Goal: Information Seeking & Learning: Understand process/instructions

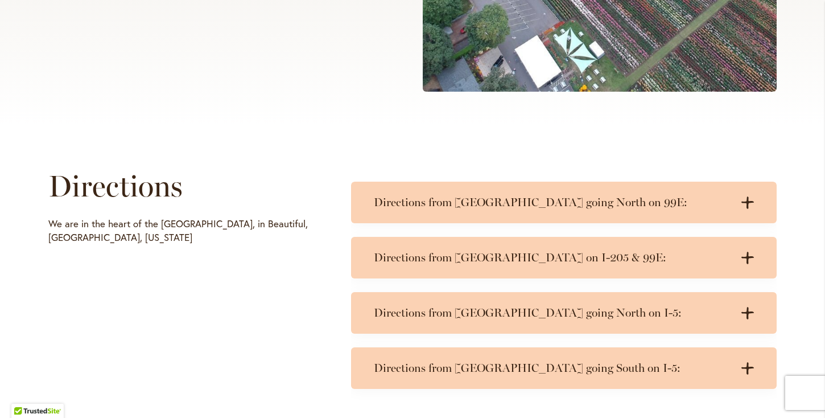
scroll to position [423, 0]
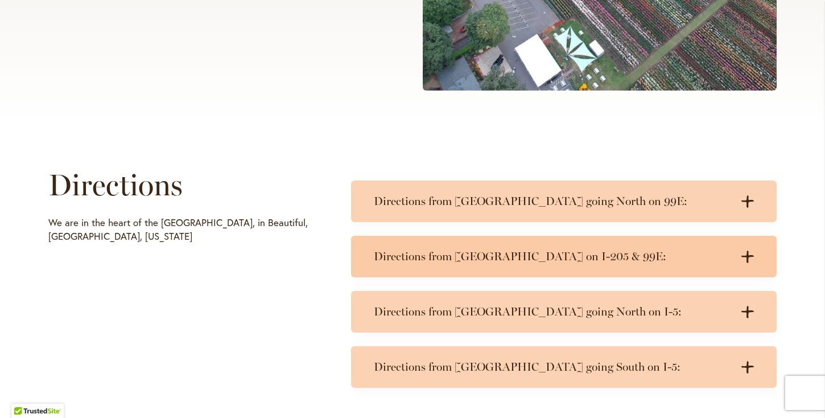
click at [746, 252] on icon ".cls-1 { fill: #3c2616; stroke-width: 0px; }" at bounding box center [748, 256] width 13 height 13
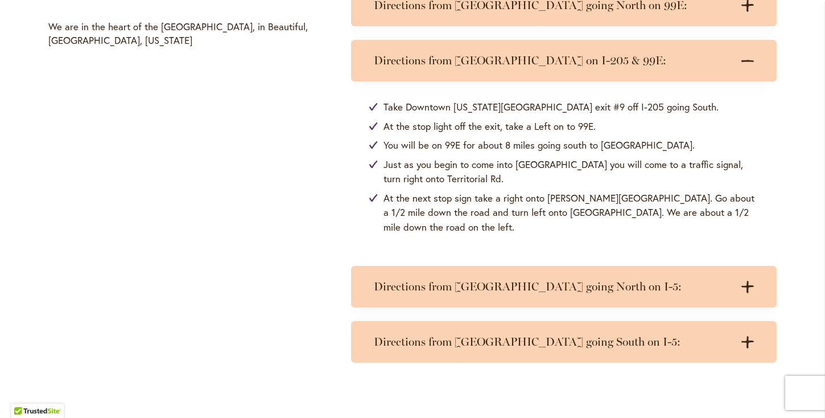
scroll to position [0, 0]
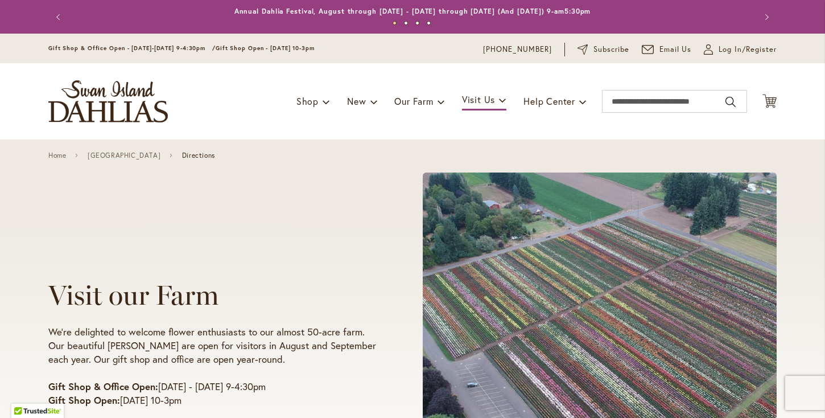
click at [517, 87] on div "Toggle Nav Shop Dahlia Tubers Collections Fresh Cut Dahlias Gardening Supplies …" at bounding box center [412, 101] width 751 height 76
click at [248, 196] on div "Visit our Farm We're delighted to welcome flower enthusiasts to our almost 50-a…" at bounding box center [412, 343] width 729 height 362
click at [54, 19] on button "Previous" at bounding box center [59, 17] width 23 height 23
click at [57, 17] on button "Previous" at bounding box center [59, 17] width 23 height 23
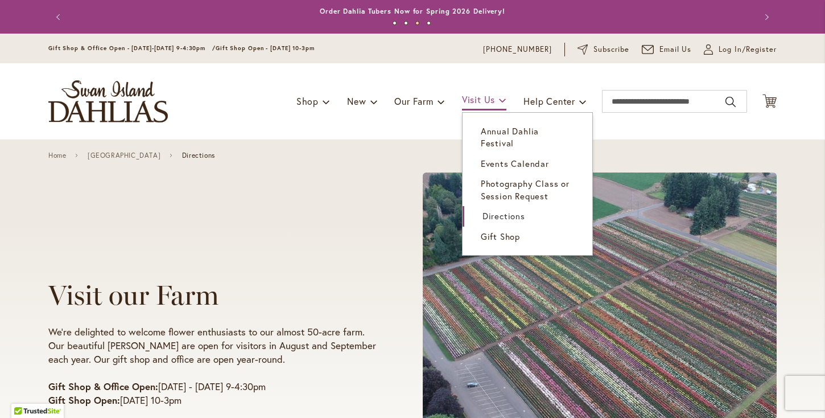
click at [464, 97] on span "Visit Us" at bounding box center [478, 99] width 33 height 12
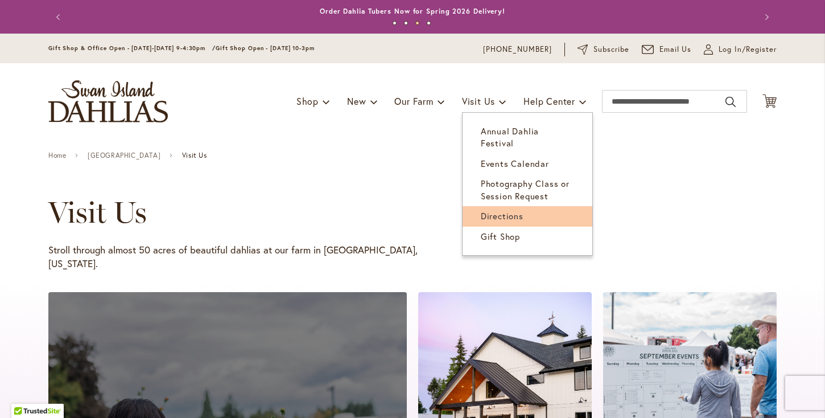
click at [503, 206] on link "Directions" at bounding box center [528, 216] width 130 height 20
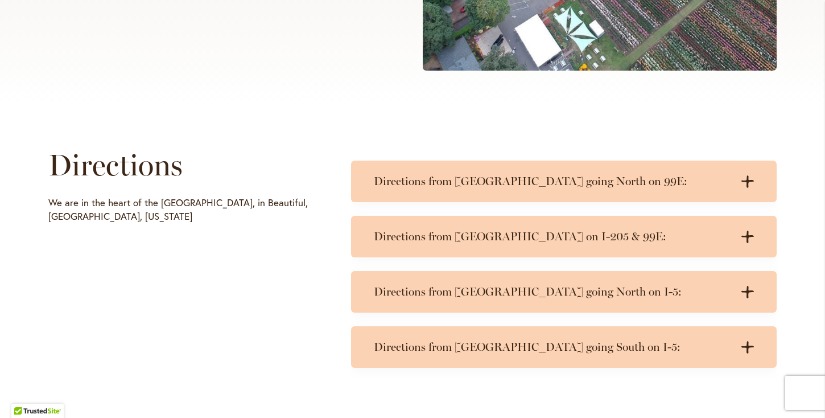
scroll to position [446, 0]
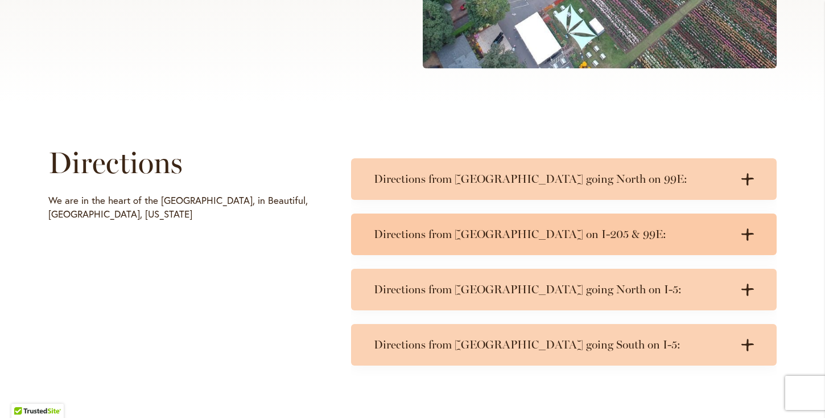
click at [588, 236] on h3 "Directions from [GEOGRAPHIC_DATA] on I-205 & 99E:" at bounding box center [552, 234] width 357 height 14
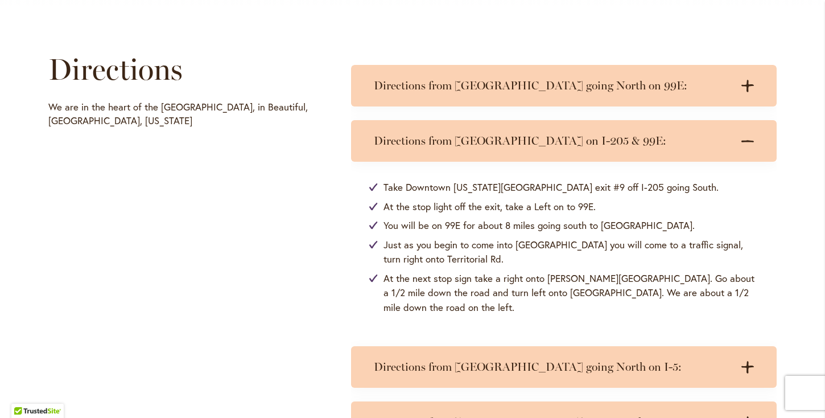
scroll to position [521, 0]
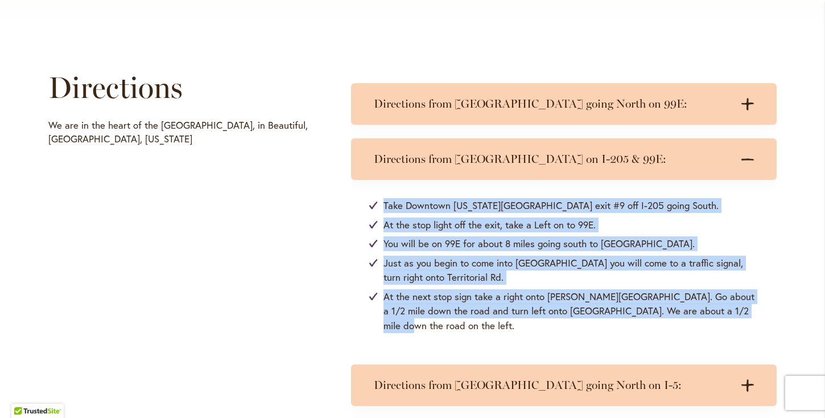
drag, startPoint x: 380, startPoint y: 204, endPoint x: 759, endPoint y: 310, distance: 393.6
click at [759, 310] on div "Take Downtown [US_STATE][GEOGRAPHIC_DATA] exit #9 off I-205 going South. At the…" at bounding box center [564, 265] width 426 height 171
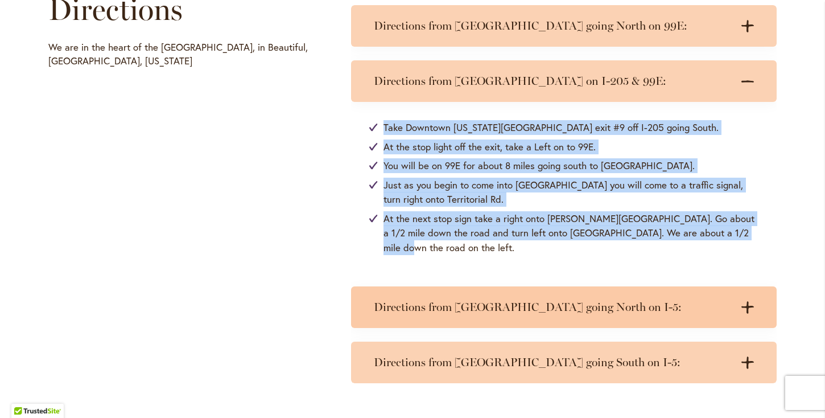
scroll to position [616, 0]
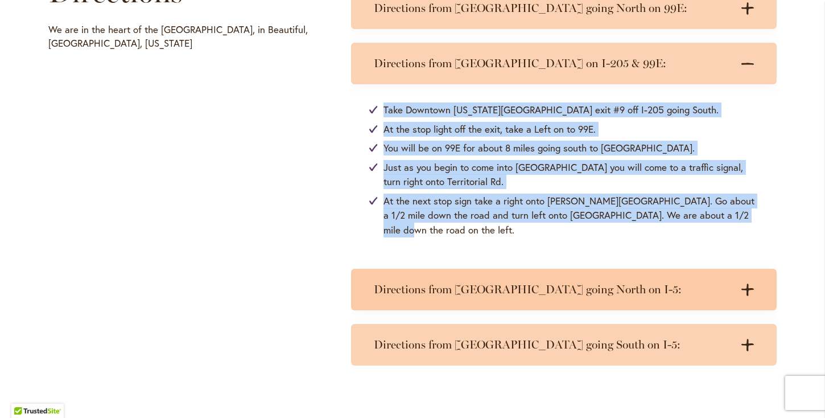
copy ul "Take Downtown [US_STATE][GEOGRAPHIC_DATA] exit #9 off I-205 going South. At the…"
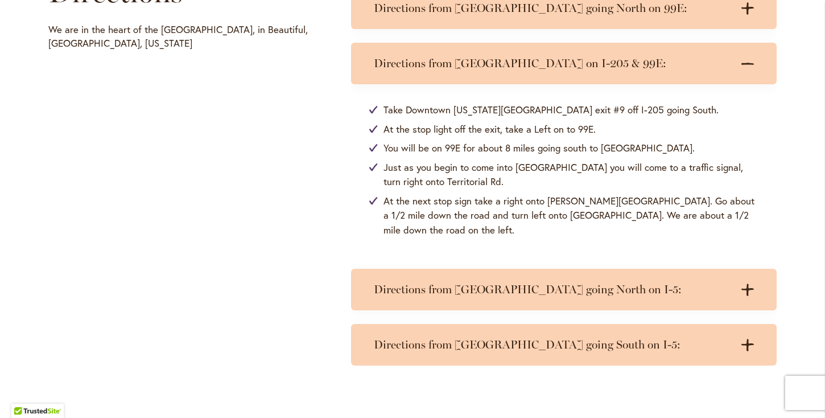
click at [182, 326] on div "Directions We are in the heart of the [GEOGRAPHIC_DATA], in Beautiful, [GEOGRAP…" at bounding box center [412, 165] width 729 height 401
